Goal: Information Seeking & Learning: Find contact information

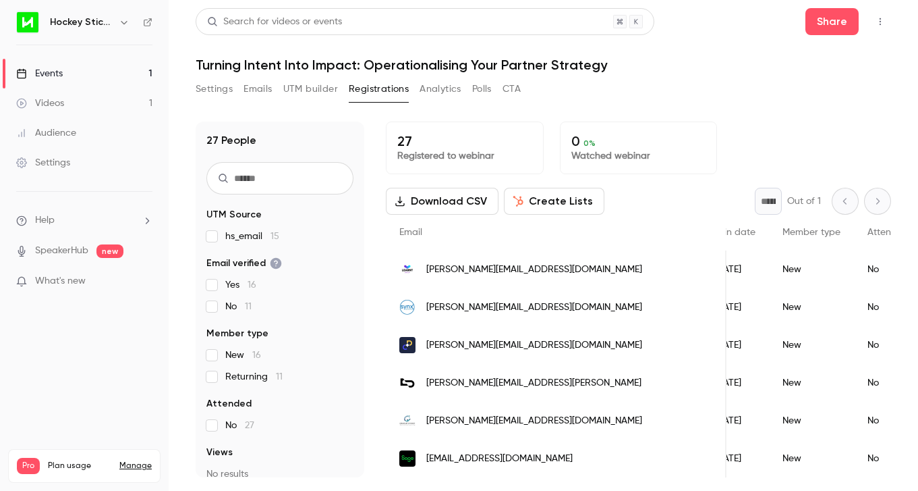
scroll to position [0, 208]
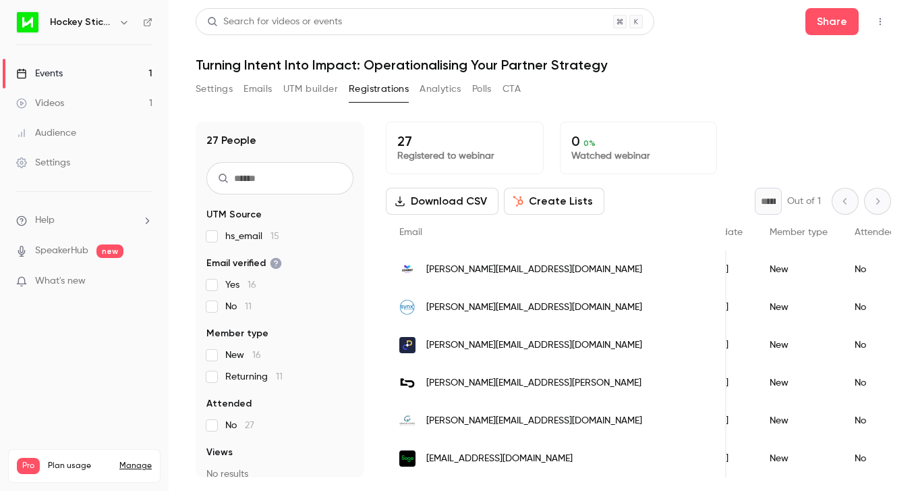
click at [613, 80] on div "Settings Emails UTM builder Registrations Analytics Polls CTA" at bounding box center [544, 91] width 696 height 27
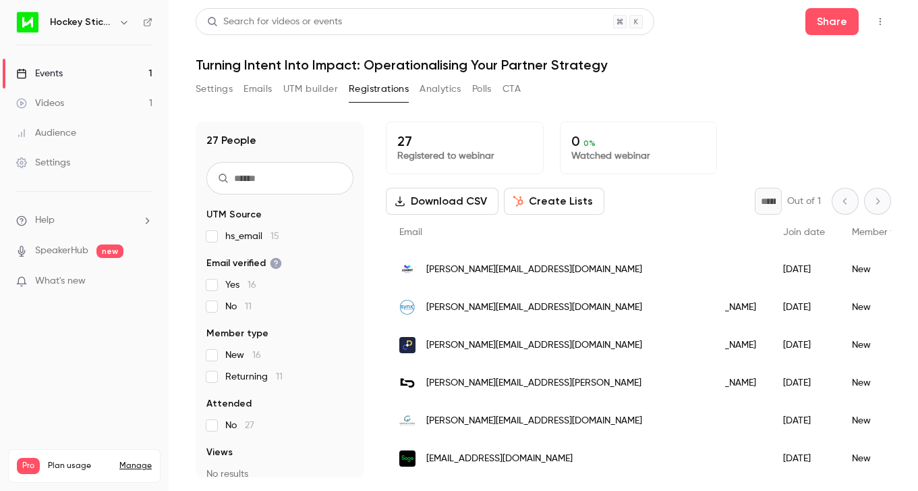
scroll to position [0, 0]
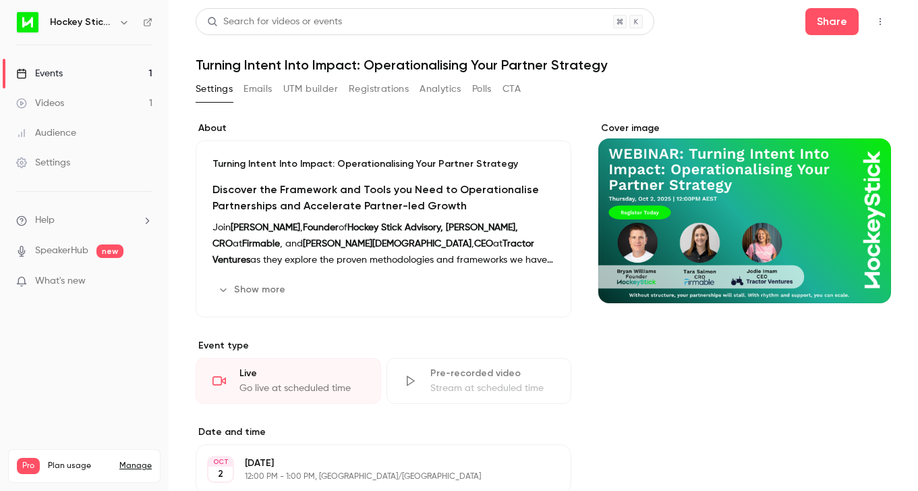
click at [386, 90] on button "Registrations" at bounding box center [379, 89] width 60 height 22
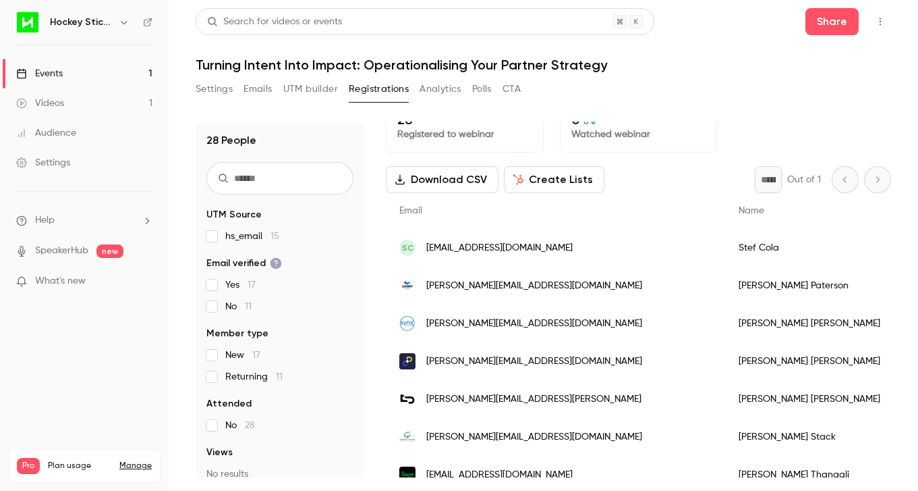
scroll to position [24, 0]
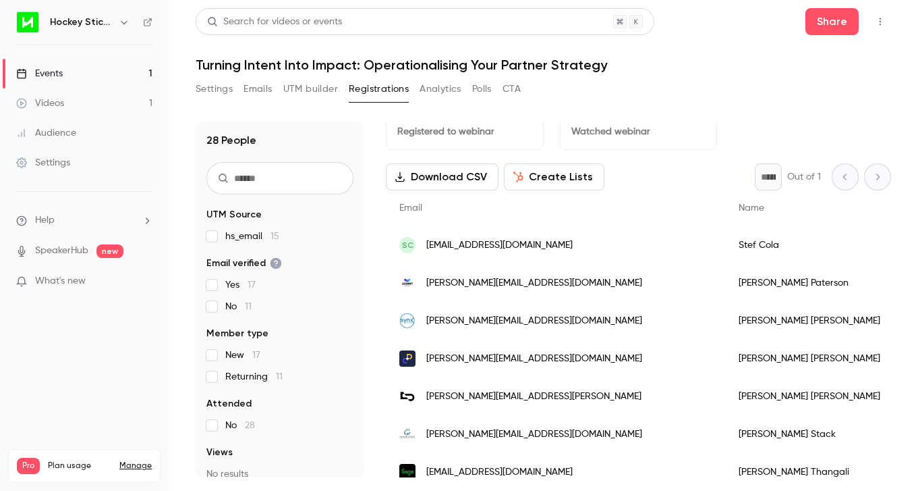
click at [634, 78] on div "Search for videos or events Share Turning Intent Into Impact: Operationalising …" at bounding box center [544, 242] width 696 height 469
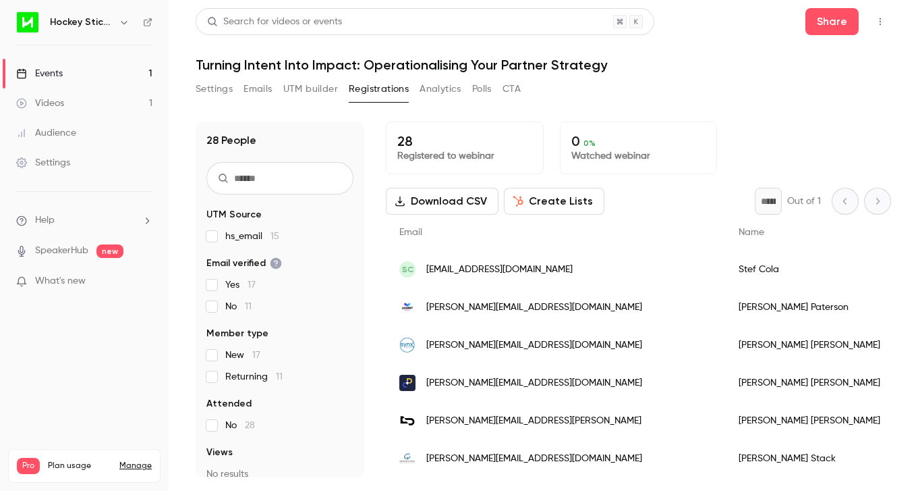
click at [523, 304] on span "[PERSON_NAME][EMAIL_ADDRESS][DOMAIN_NAME]" at bounding box center [534, 307] width 216 height 14
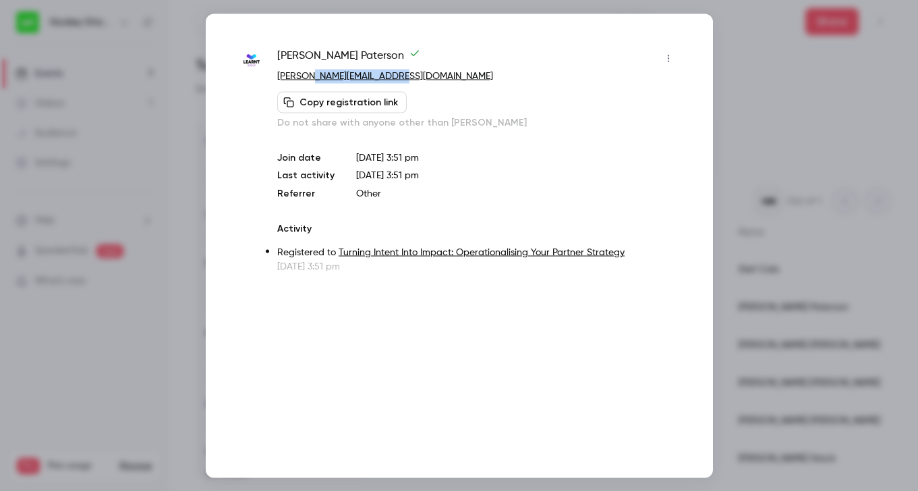
drag, startPoint x: 429, startPoint y: 73, endPoint x: 318, endPoint y: 75, distance: 111.4
click at [318, 75] on p "[PERSON_NAME][EMAIL_ADDRESS][DOMAIN_NAME]" at bounding box center [477, 76] width 401 height 14
copy link "[DOMAIN_NAME]"
click at [751, 104] on div at bounding box center [459, 245] width 918 height 491
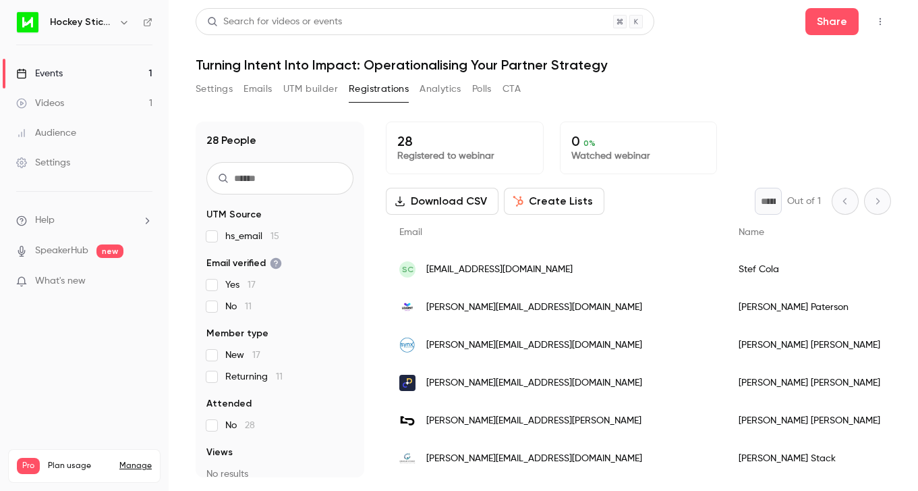
click at [511, 269] on div "SC [EMAIL_ADDRESS][DOMAIN_NAME]" at bounding box center [555, 269] width 339 height 38
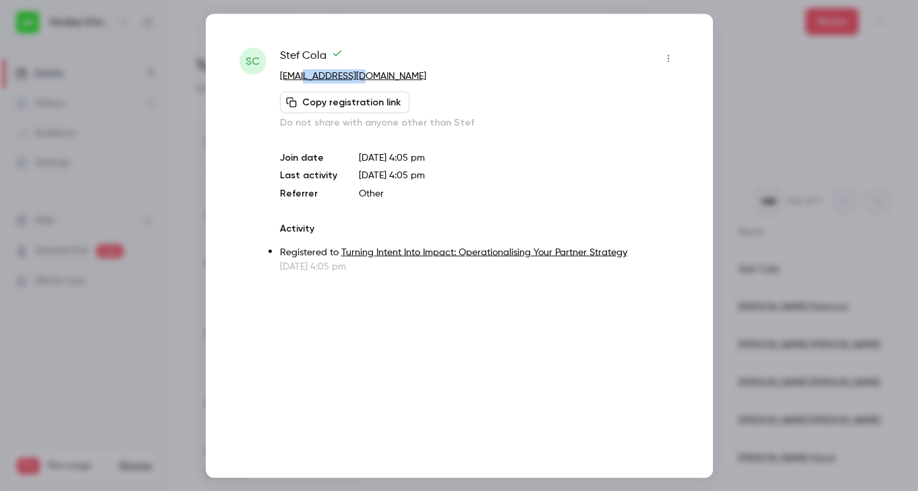
drag, startPoint x: 368, startPoint y: 72, endPoint x: 302, endPoint y: 70, distance: 66.2
click at [302, 70] on p "[EMAIL_ADDRESS][DOMAIN_NAME]" at bounding box center [479, 76] width 399 height 14
copy link "[DOMAIN_NAME]"
click at [829, 117] on div at bounding box center [459, 245] width 918 height 491
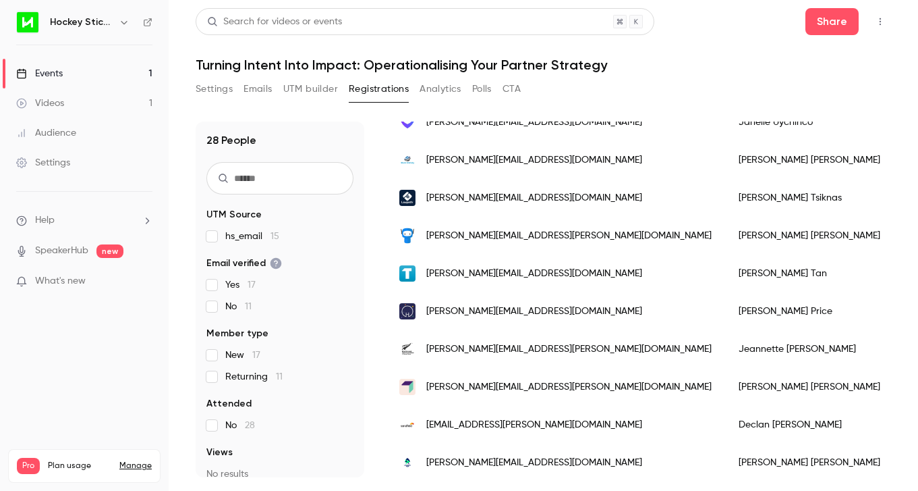
scroll to position [752, 0]
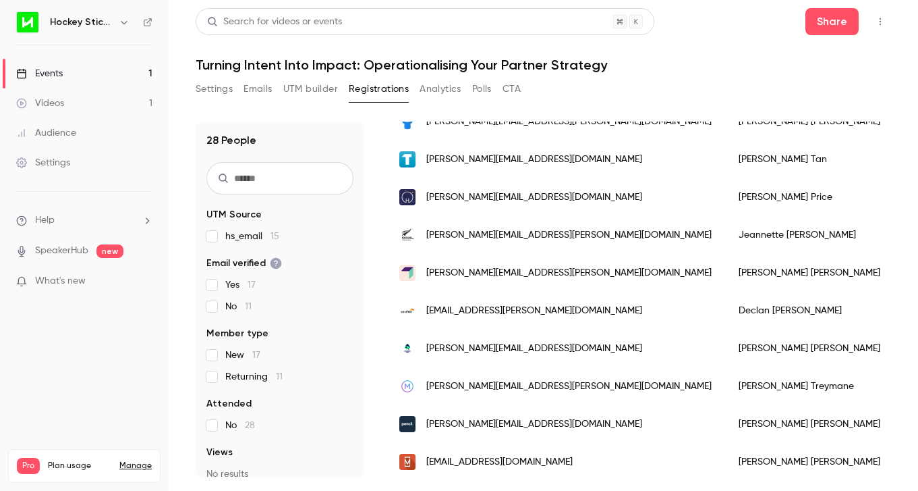
click at [547, 200] on div "[PERSON_NAME][EMAIL_ADDRESS][DOMAIN_NAME]" at bounding box center [555, 197] width 339 height 38
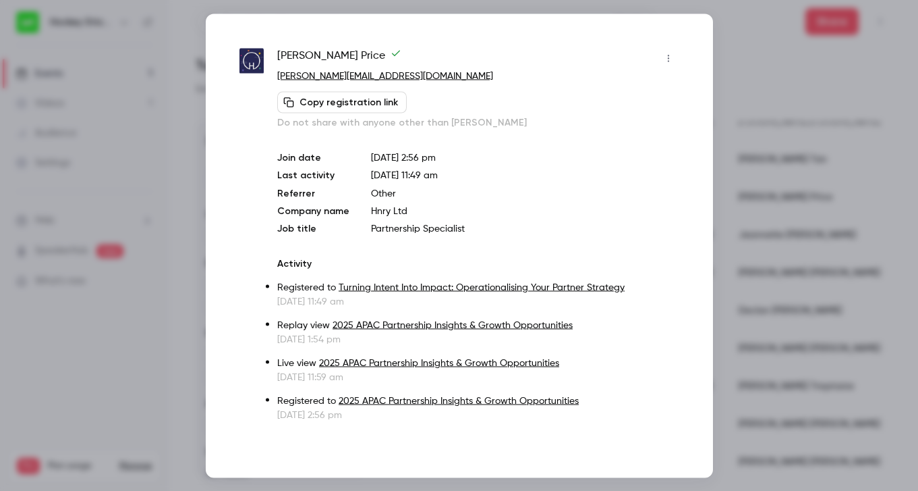
click at [748, 57] on div at bounding box center [459, 245] width 918 height 491
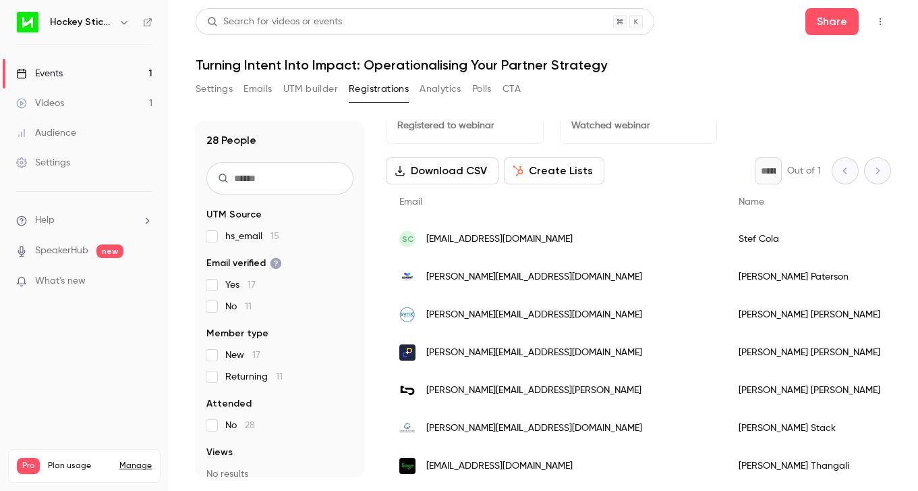
scroll to position [0, 0]
